Goal: Information Seeking & Learning: Learn about a topic

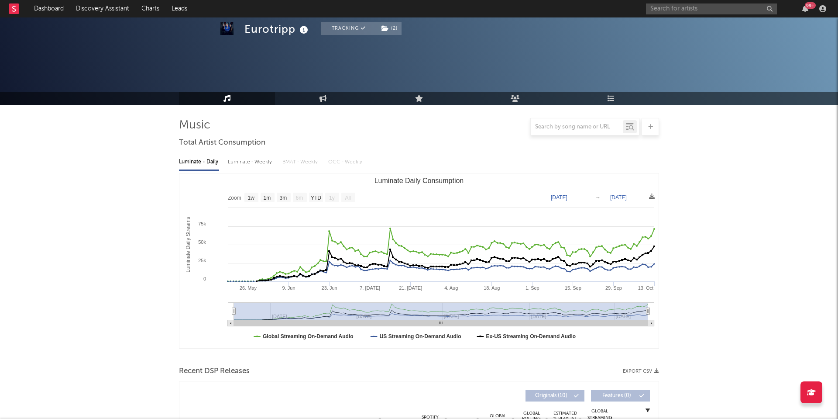
select select "1w"
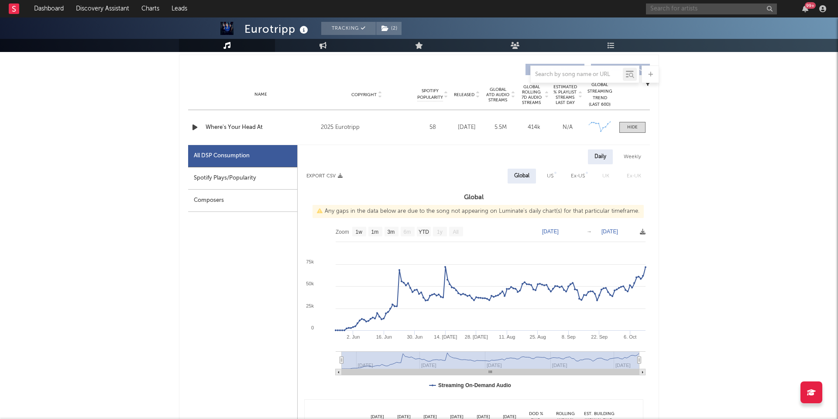
click at [692, 9] on input "text" at bounding box center [711, 8] width 131 height 11
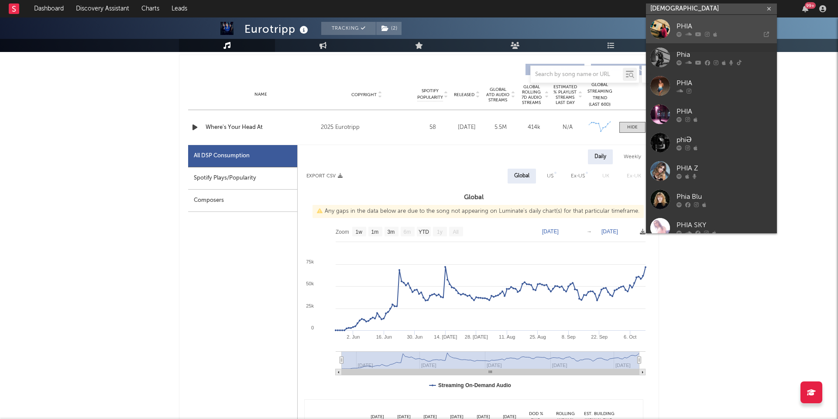
type input "[DEMOGRAPHIC_DATA]"
click at [688, 31] on icon at bounding box center [688, 33] width 7 height 5
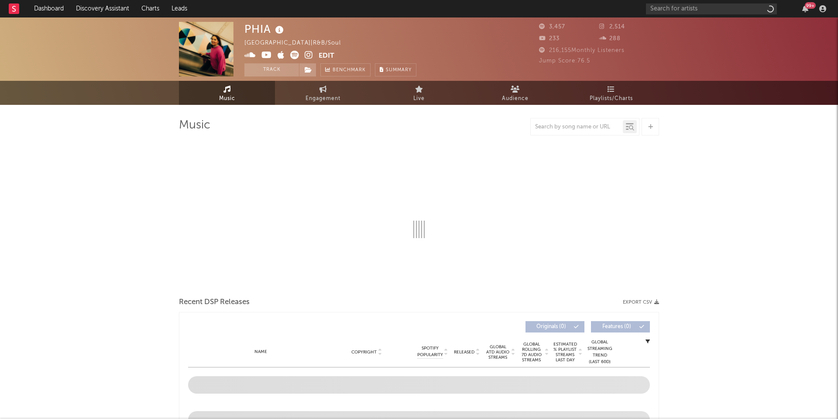
select select "6m"
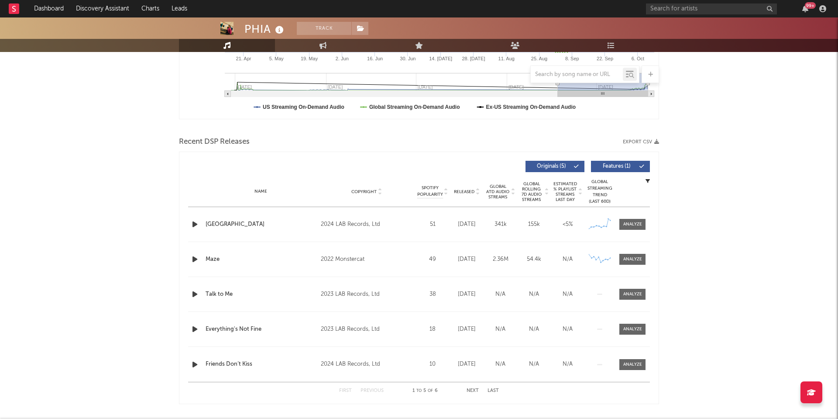
scroll to position [234, 0]
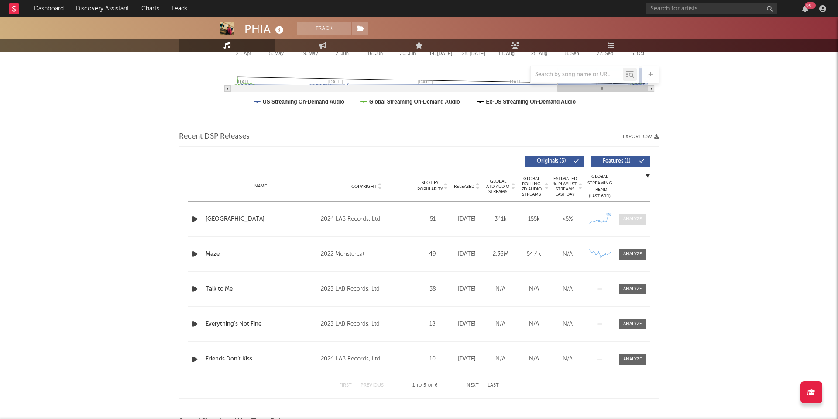
click at [639, 219] on div at bounding box center [632, 219] width 19 height 7
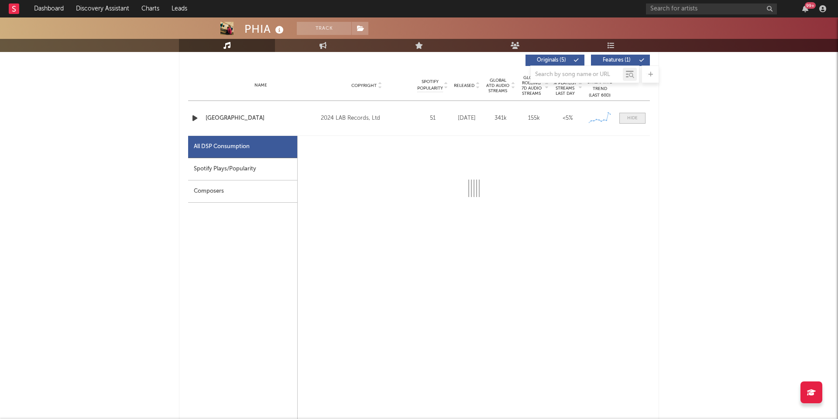
scroll to position [336, 0]
select select "1w"
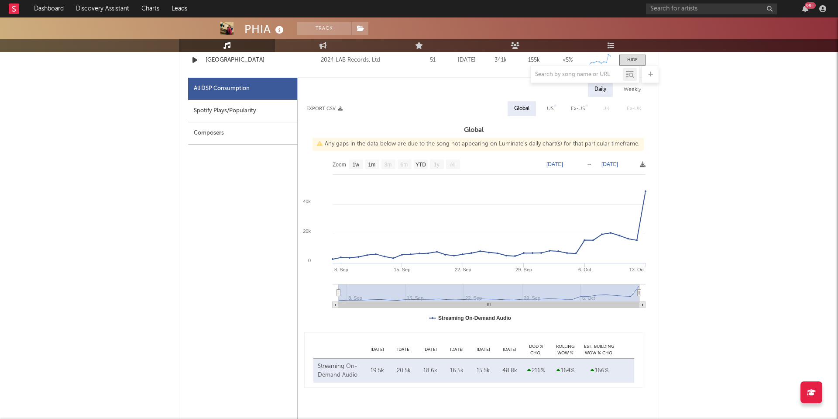
scroll to position [330, 0]
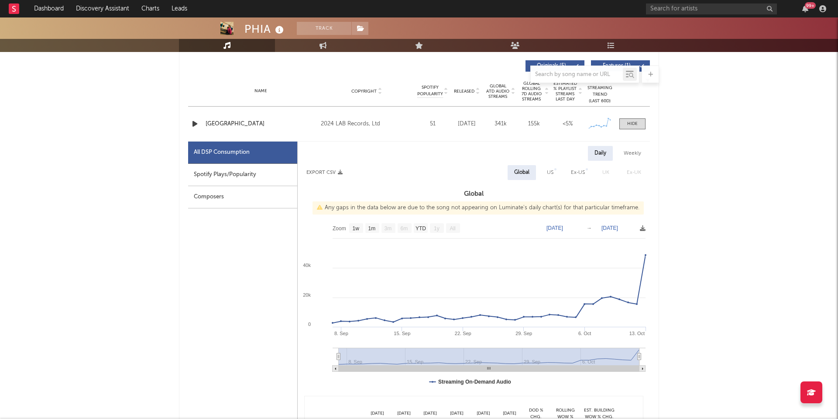
click at [238, 123] on div "French Riviera" at bounding box center [261, 124] width 111 height 9
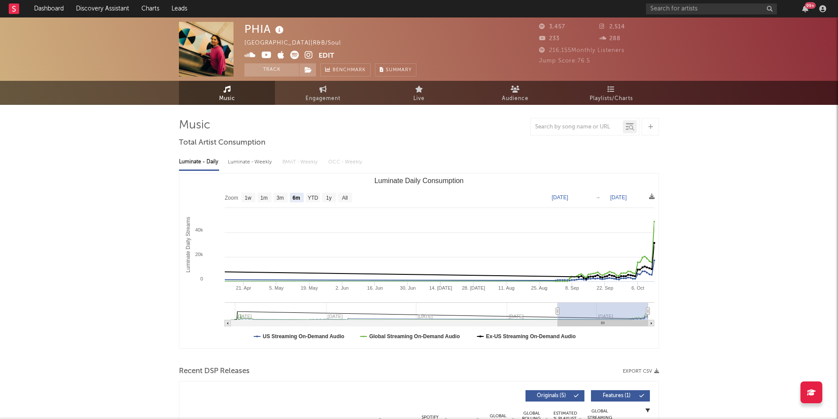
scroll to position [0, 0]
click at [307, 55] on icon at bounding box center [309, 55] width 8 height 9
